Goal: Information Seeking & Learning: Learn about a topic

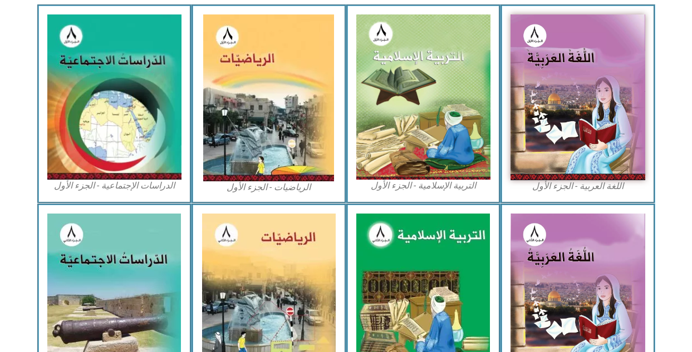
scroll to position [371, 0]
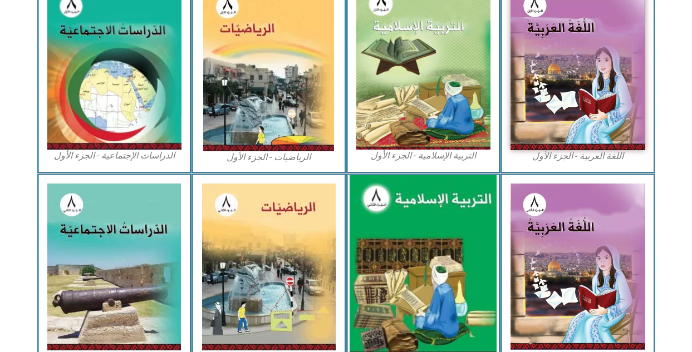
click at [465, 266] on img at bounding box center [423, 267] width 147 height 184
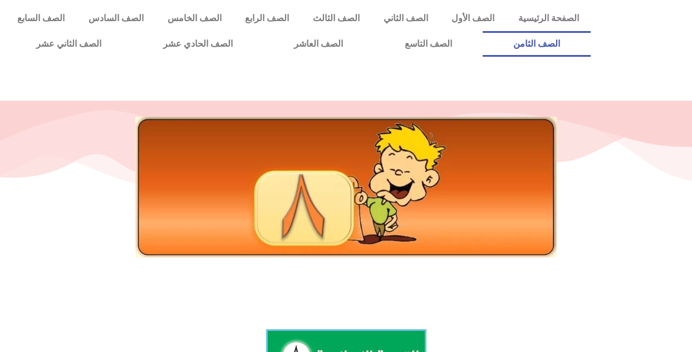
click at [483, 31] on link "الصف الثامن" at bounding box center [537, 44] width 109 height 26
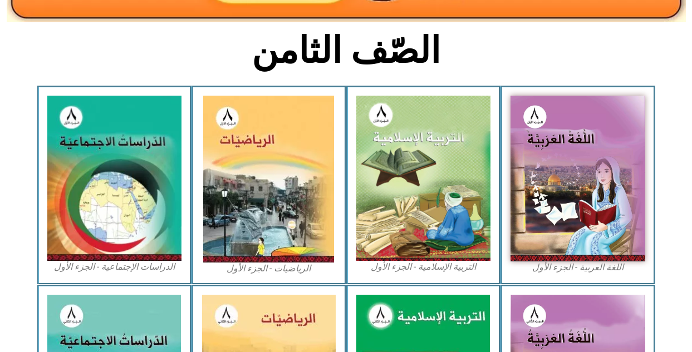
scroll to position [282, 0]
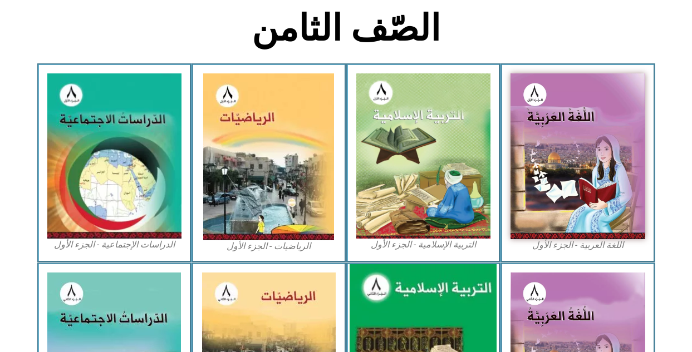
click at [432, 326] on img at bounding box center [423, 356] width 147 height 184
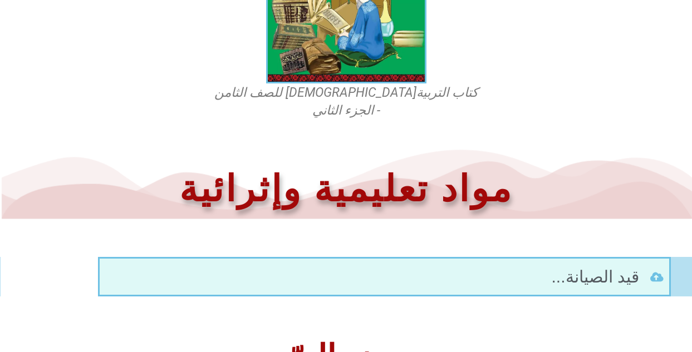
scroll to position [466, 0]
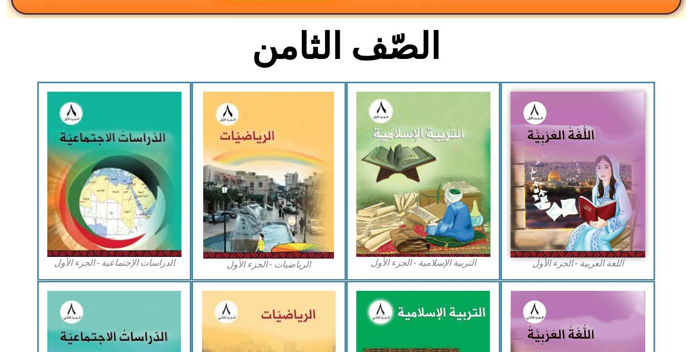
scroll to position [274, 0]
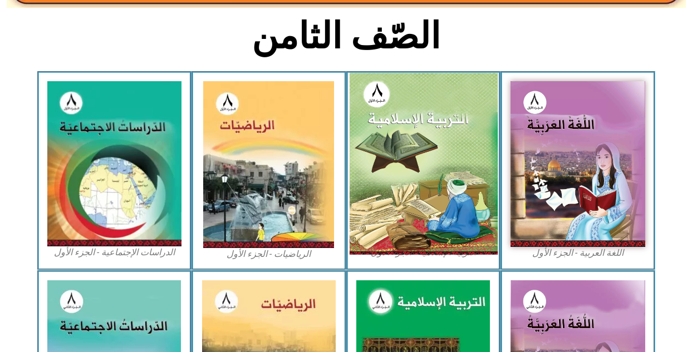
click at [445, 137] on img at bounding box center [423, 164] width 148 height 182
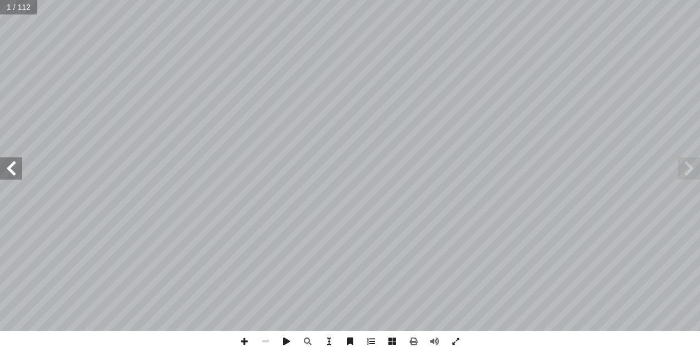
click at [12, 162] on span at bounding box center [11, 169] width 22 height 22
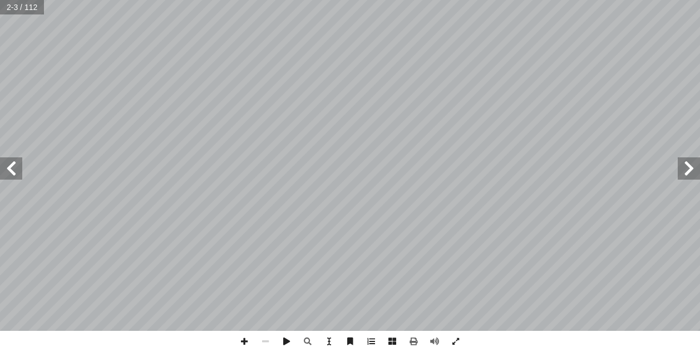
click at [12, 162] on span at bounding box center [11, 169] width 22 height 22
click at [13, 166] on span at bounding box center [11, 169] width 22 height 22
click at [244, 342] on span at bounding box center [244, 341] width 21 height 21
click at [13, 168] on span at bounding box center [11, 169] width 22 height 22
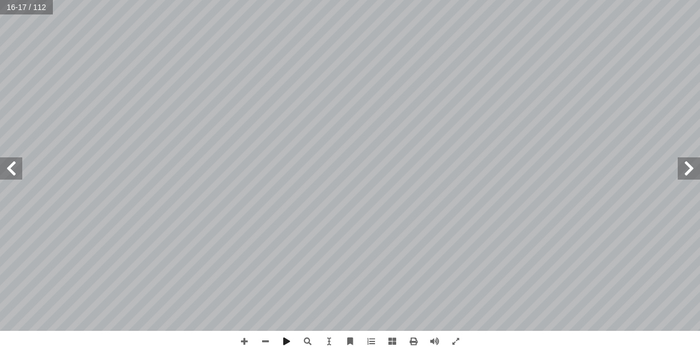
click at [684, 167] on span at bounding box center [689, 169] width 22 height 22
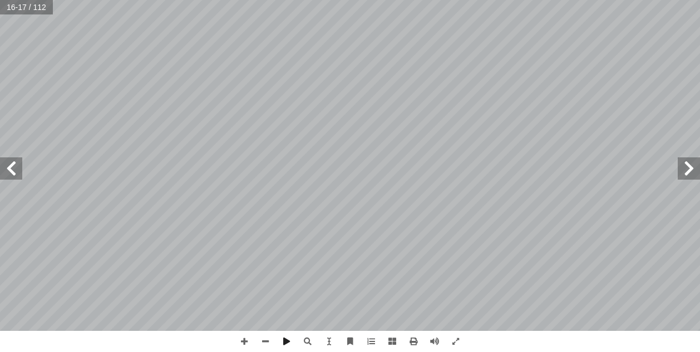
click at [684, 167] on span at bounding box center [689, 169] width 22 height 22
click at [10, 172] on span at bounding box center [11, 169] width 22 height 22
